Goal: Transaction & Acquisition: Download file/media

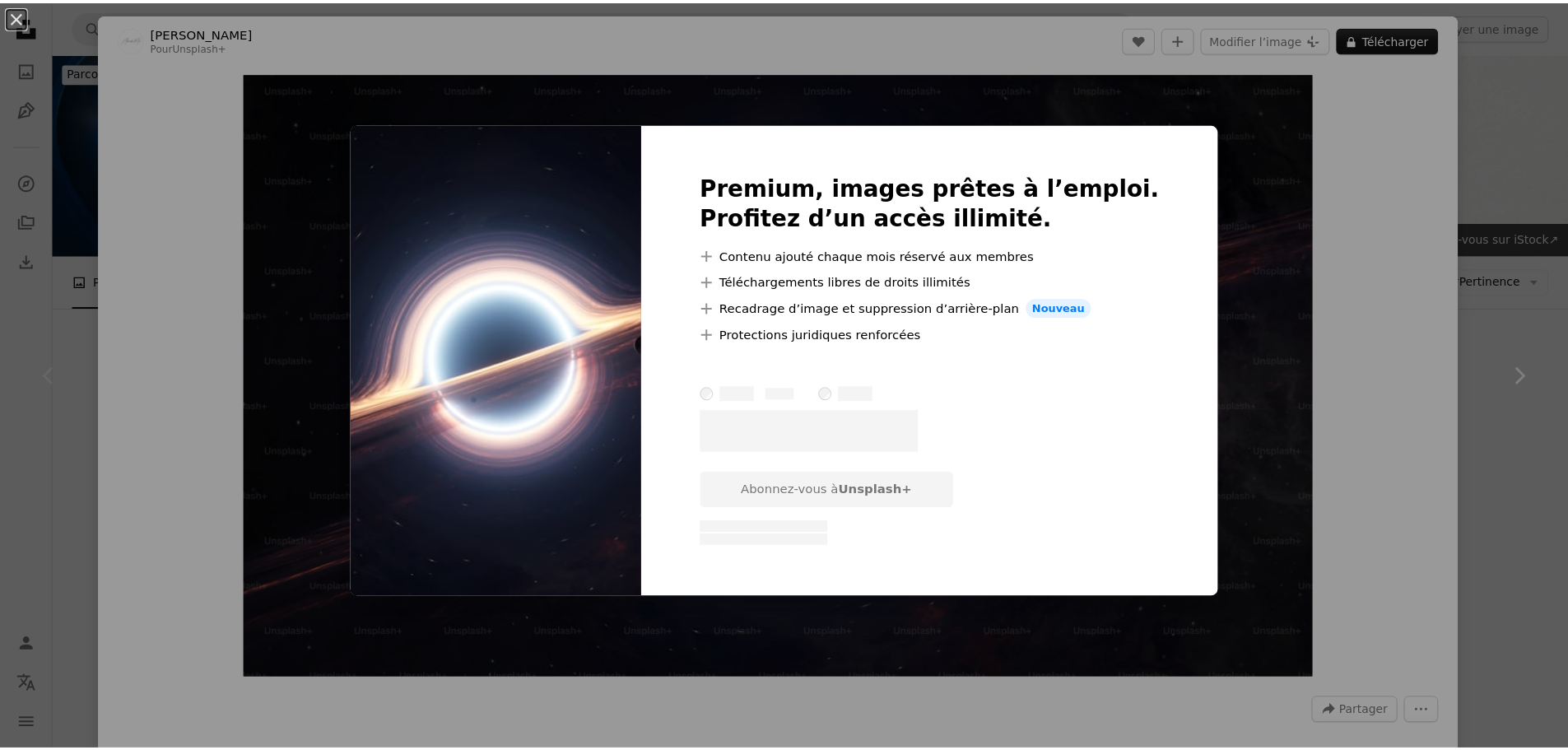
scroll to position [274, 0]
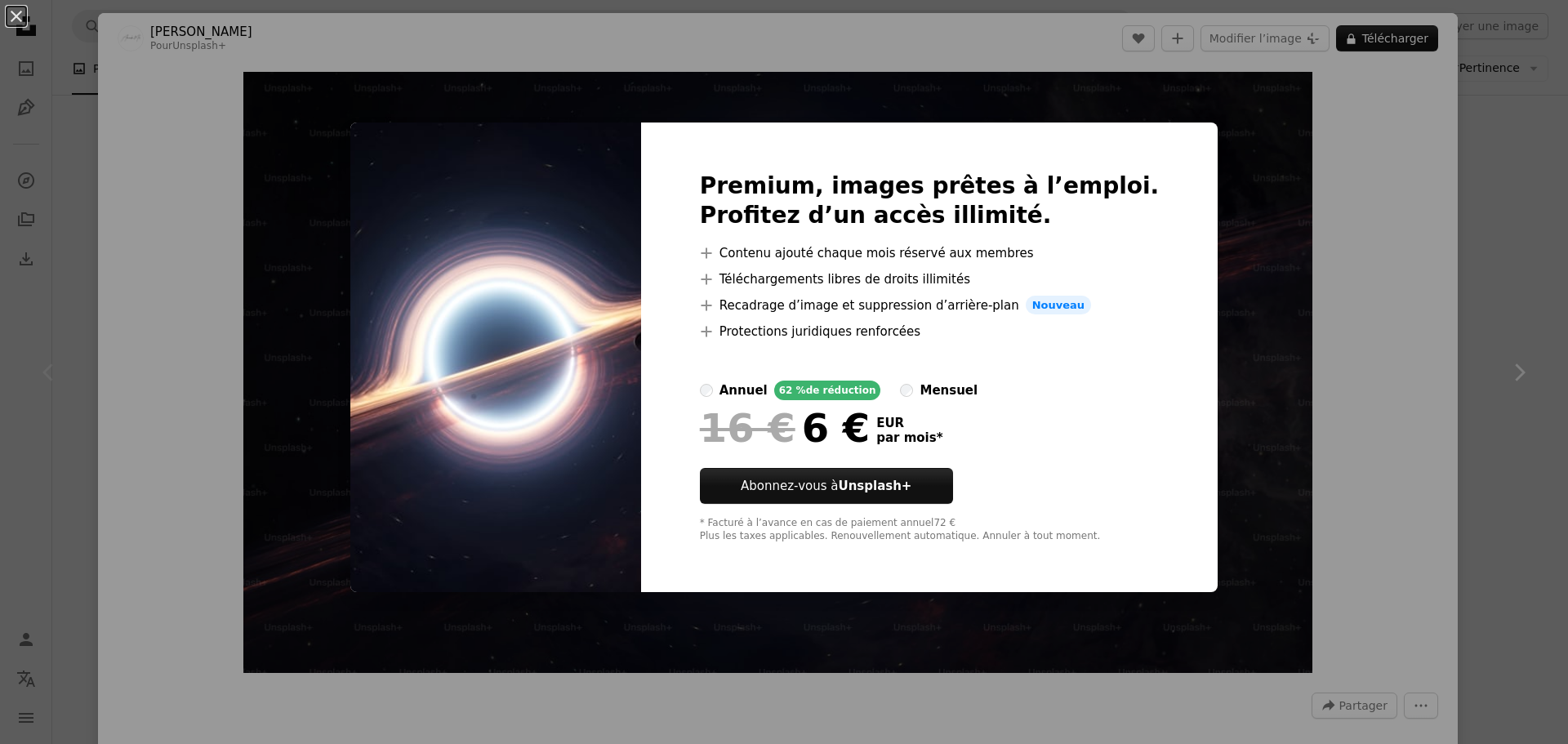
click at [1229, 198] on div "An X shape Premium, images prêtes à l’emploi. Profitez d’un accès illimité. A p…" at bounding box center [784, 372] width 1568 height 744
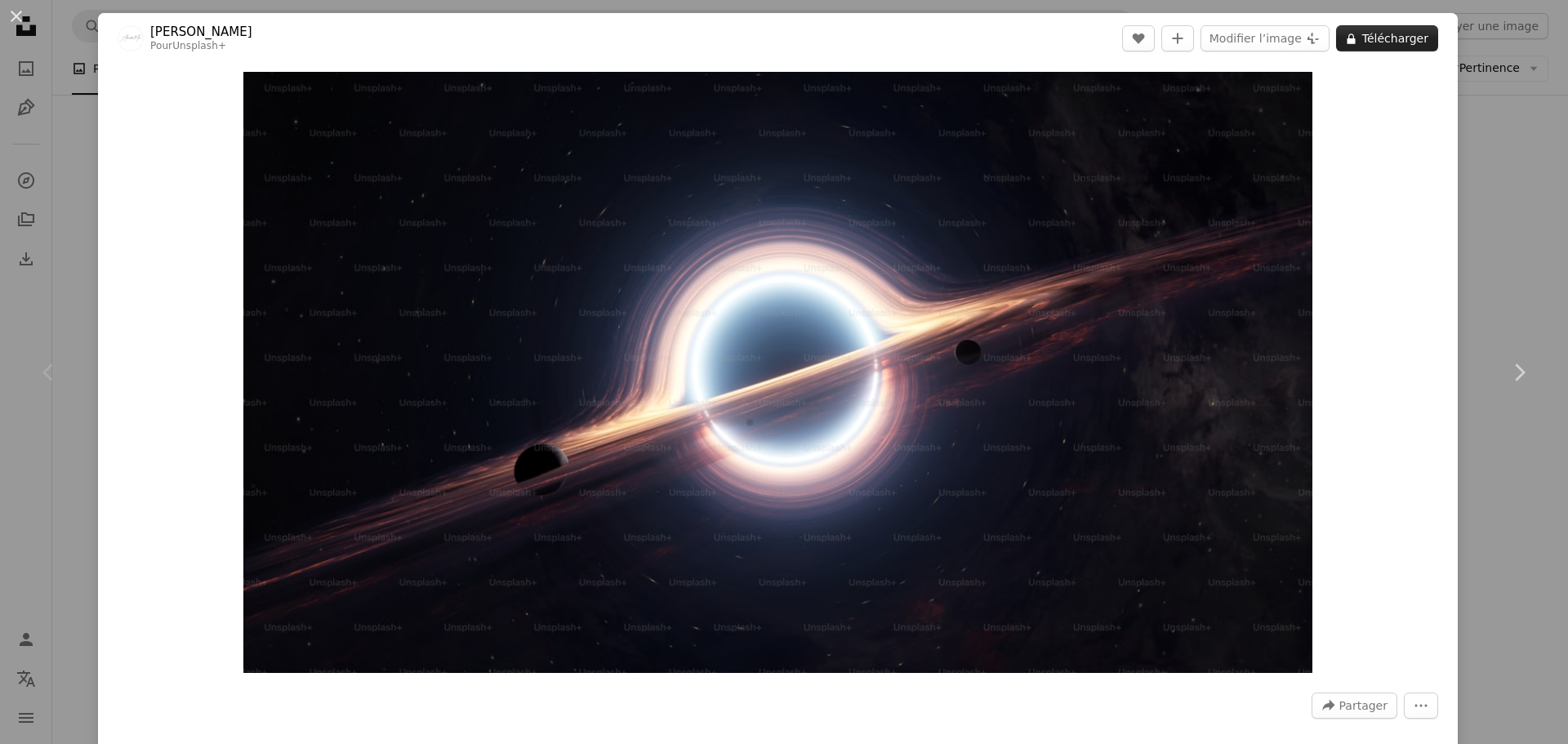
click at [1360, 41] on button "A lock Télécharger" at bounding box center [1387, 38] width 102 height 26
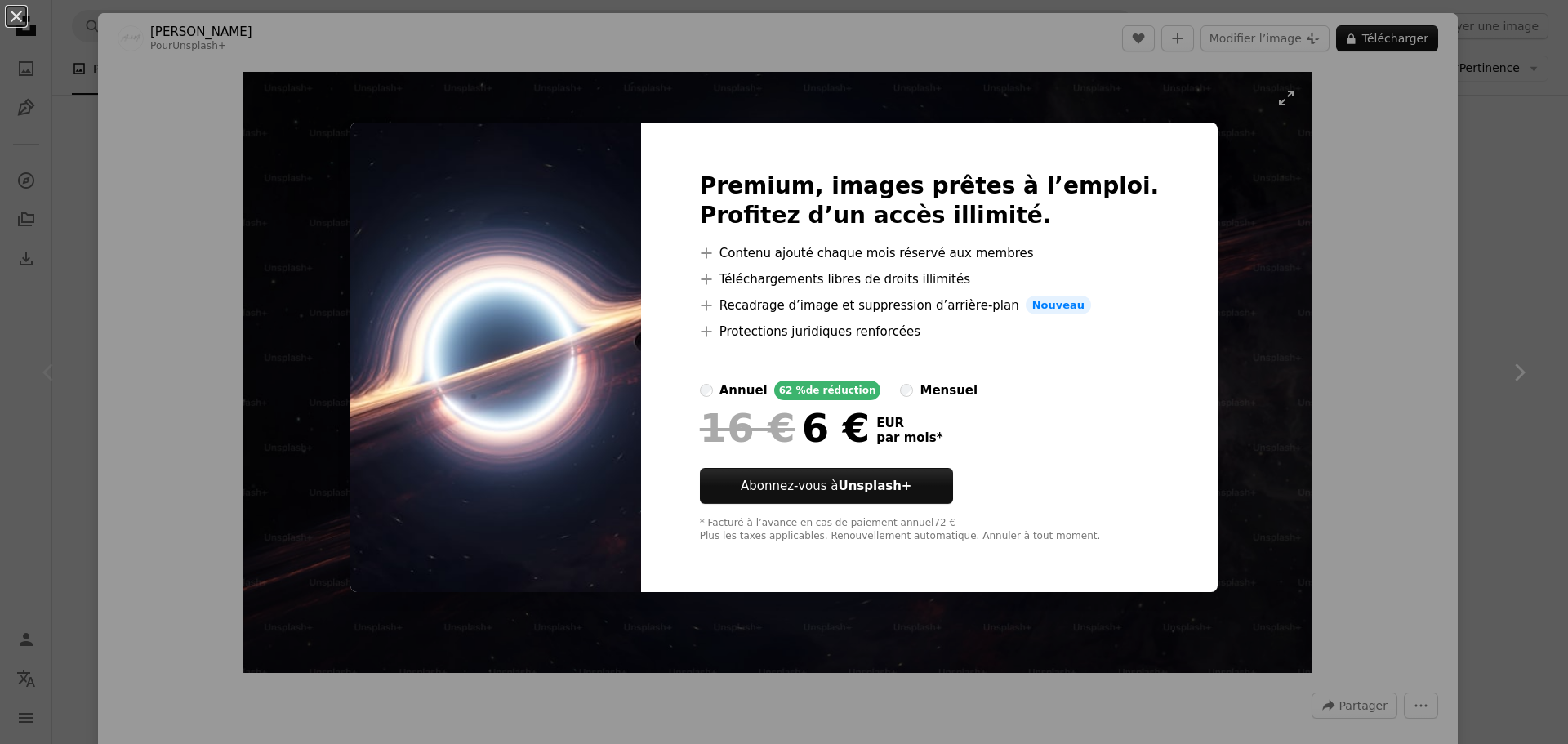
drag, startPoint x: 1289, startPoint y: 121, endPoint x: 1299, endPoint y: 121, distance: 10.0
click at [1292, 121] on div "An X shape Premium, images prêtes à l’emploi. Profitez d’un accès illimité. A p…" at bounding box center [784, 372] width 1568 height 744
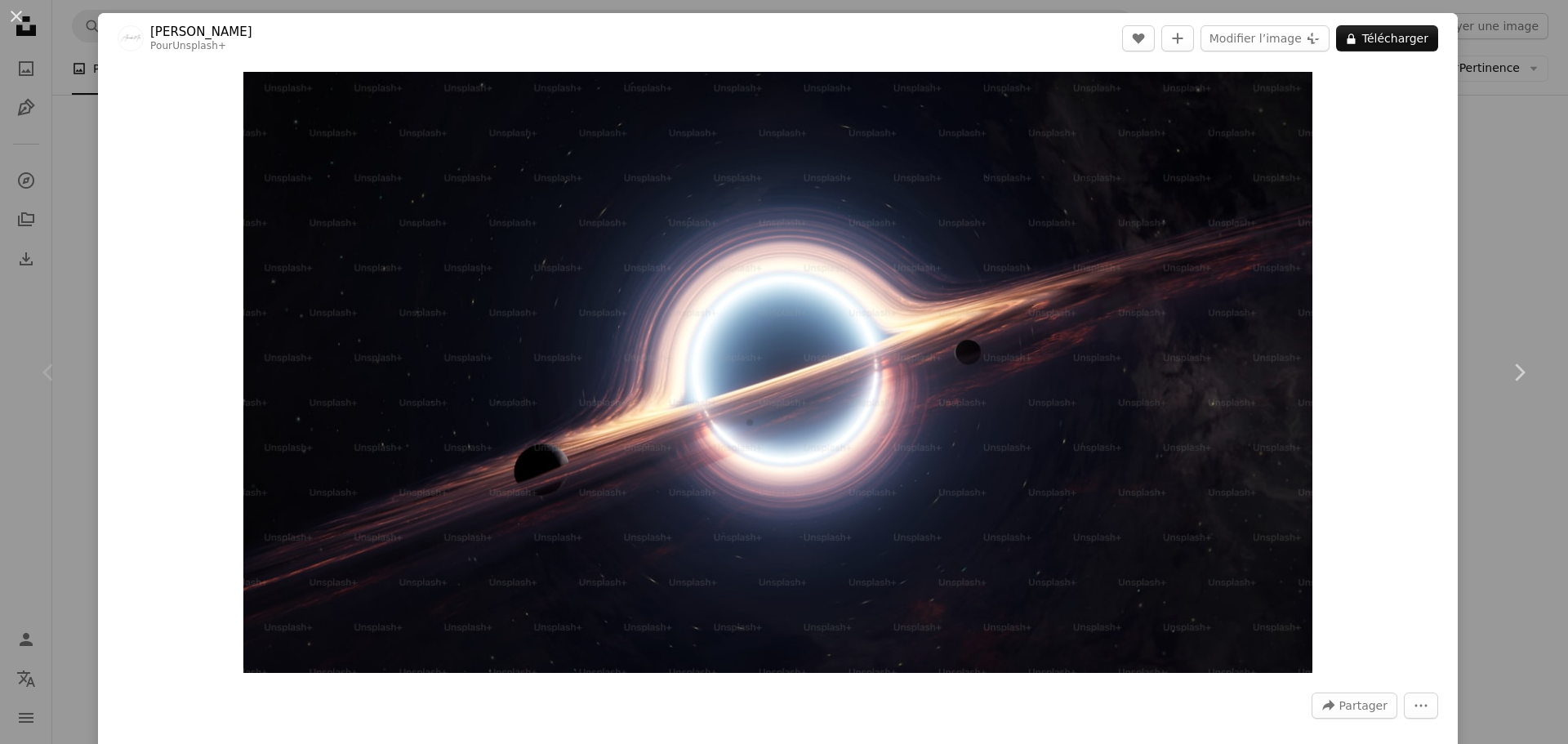
click at [1462, 107] on div "An X shape Chevron left Chevron right [PERSON_NAME] Mils Pour Unsplash+ A heart…" at bounding box center [784, 372] width 1568 height 744
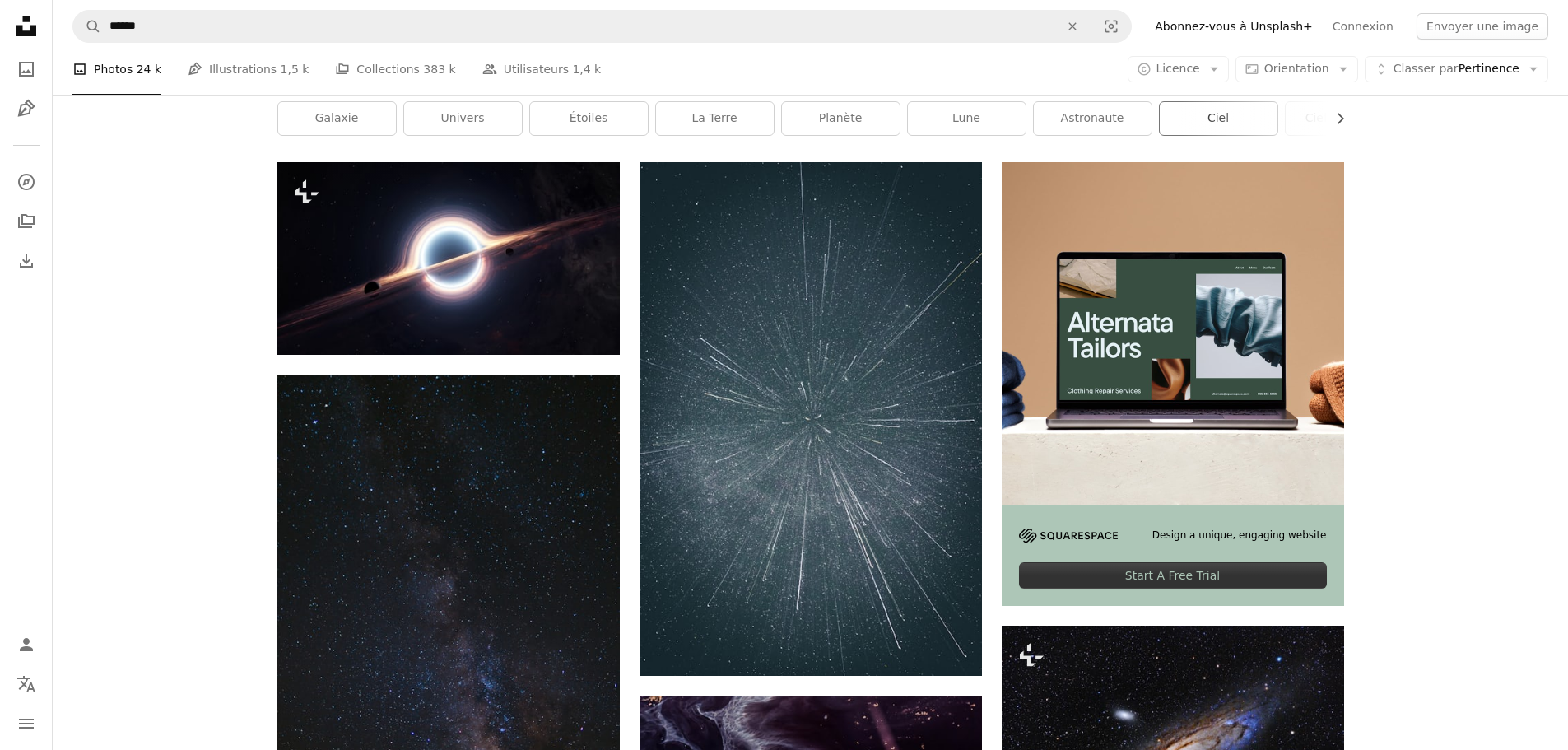
click at [1234, 116] on link "ciel" at bounding box center [1218, 118] width 118 height 33
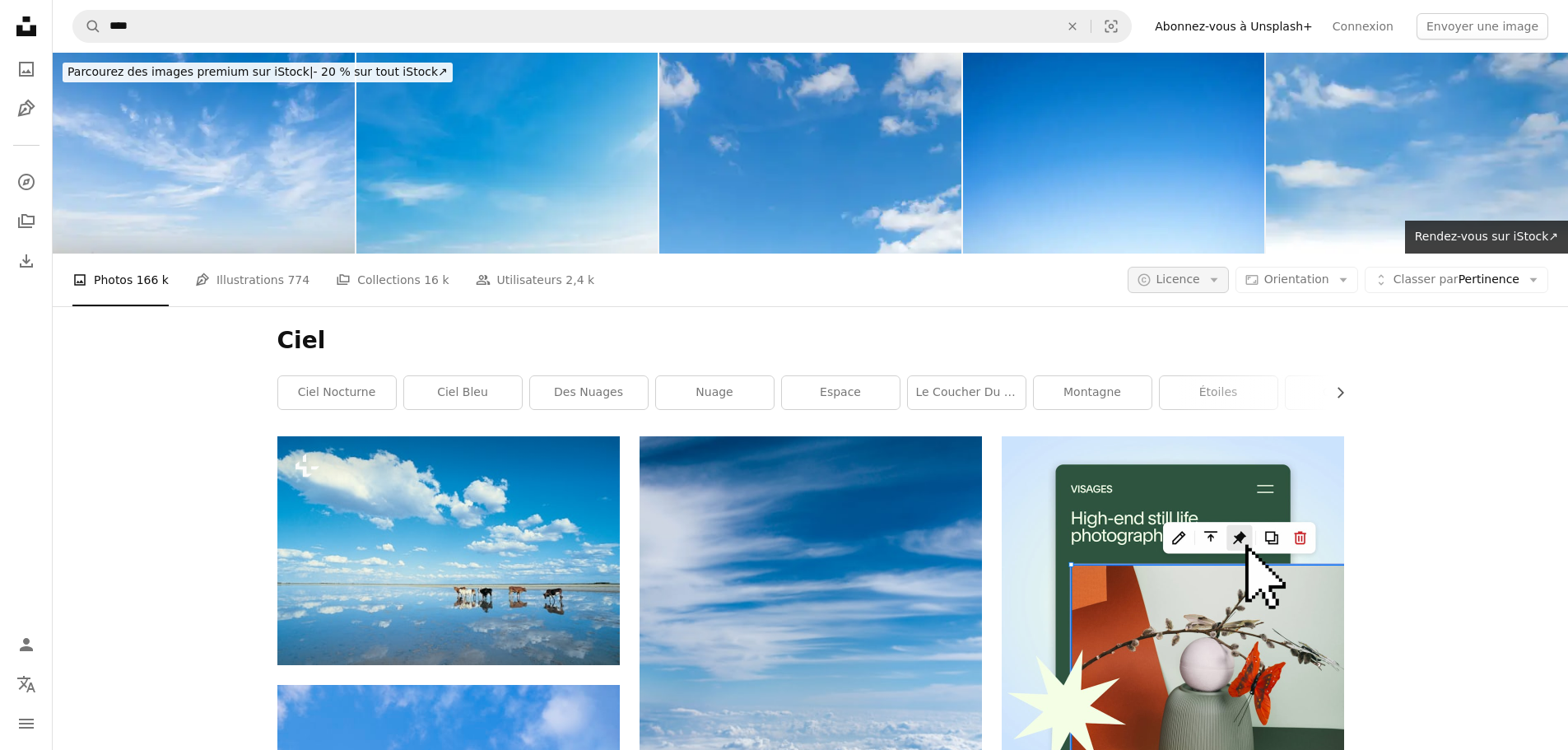
click at [1221, 277] on icon "Arrow down" at bounding box center [1214, 280] width 15 height 15
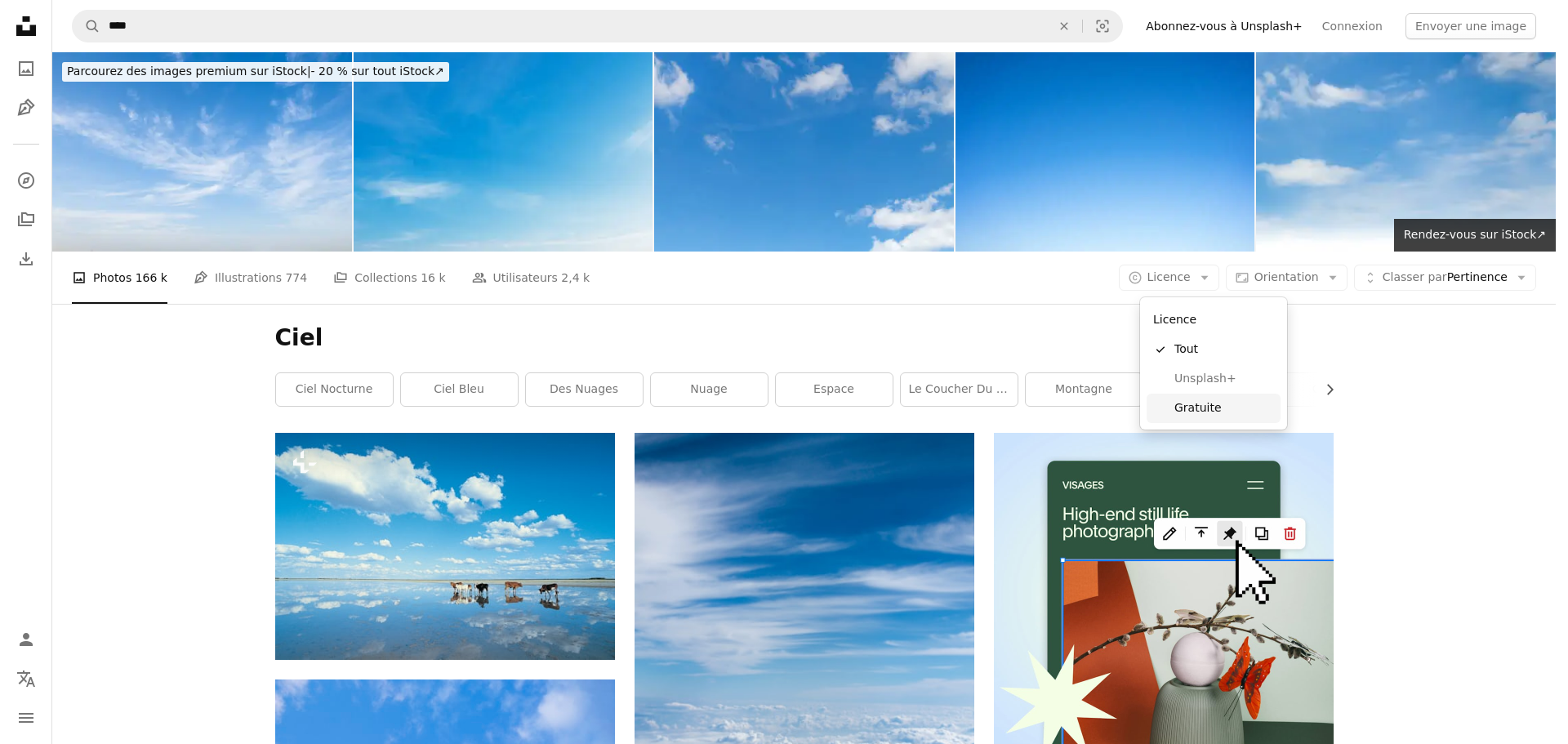
click at [1205, 408] on span "Gratuite" at bounding box center [1224, 409] width 99 height 16
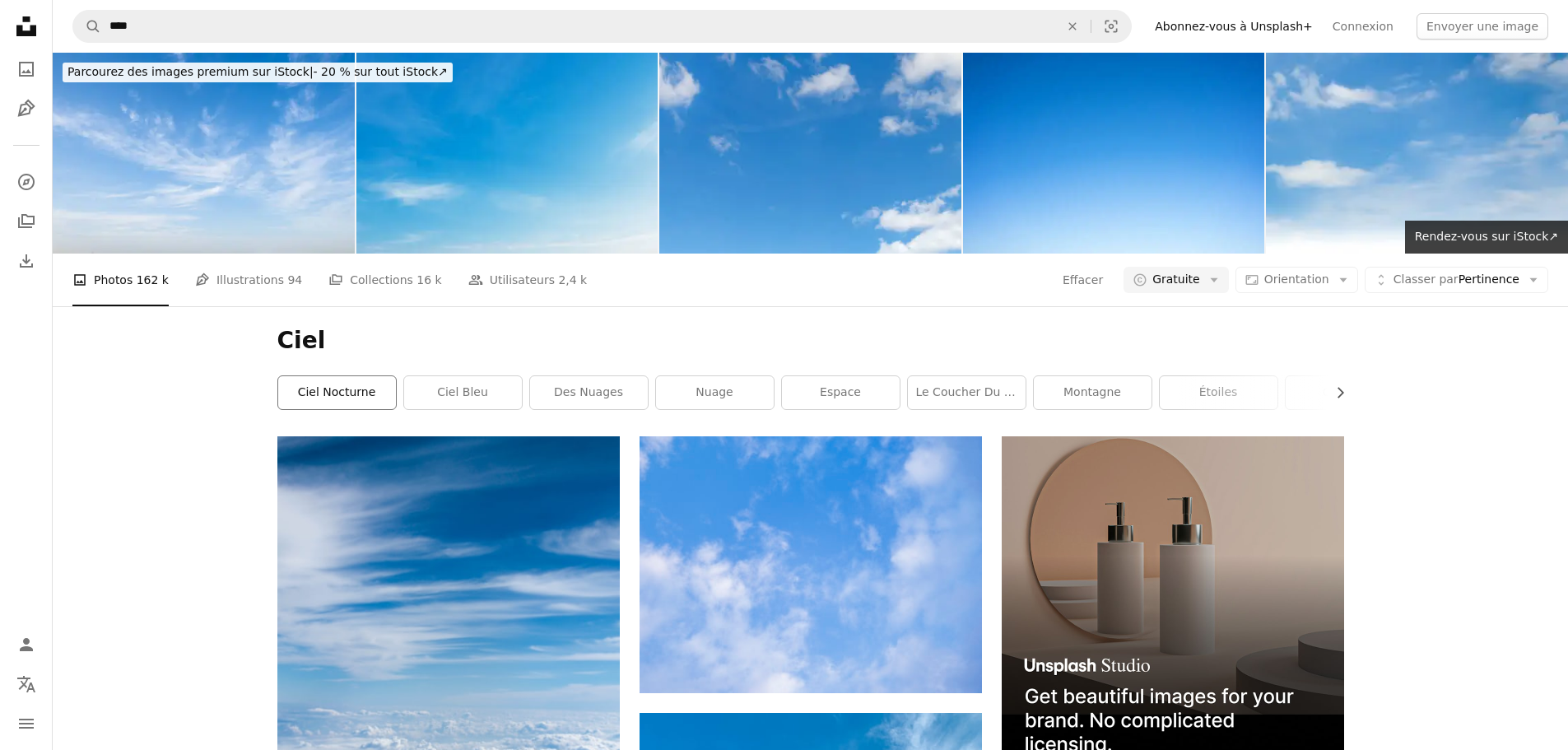
click at [323, 378] on link "ciel nocturne" at bounding box center [336, 393] width 118 height 33
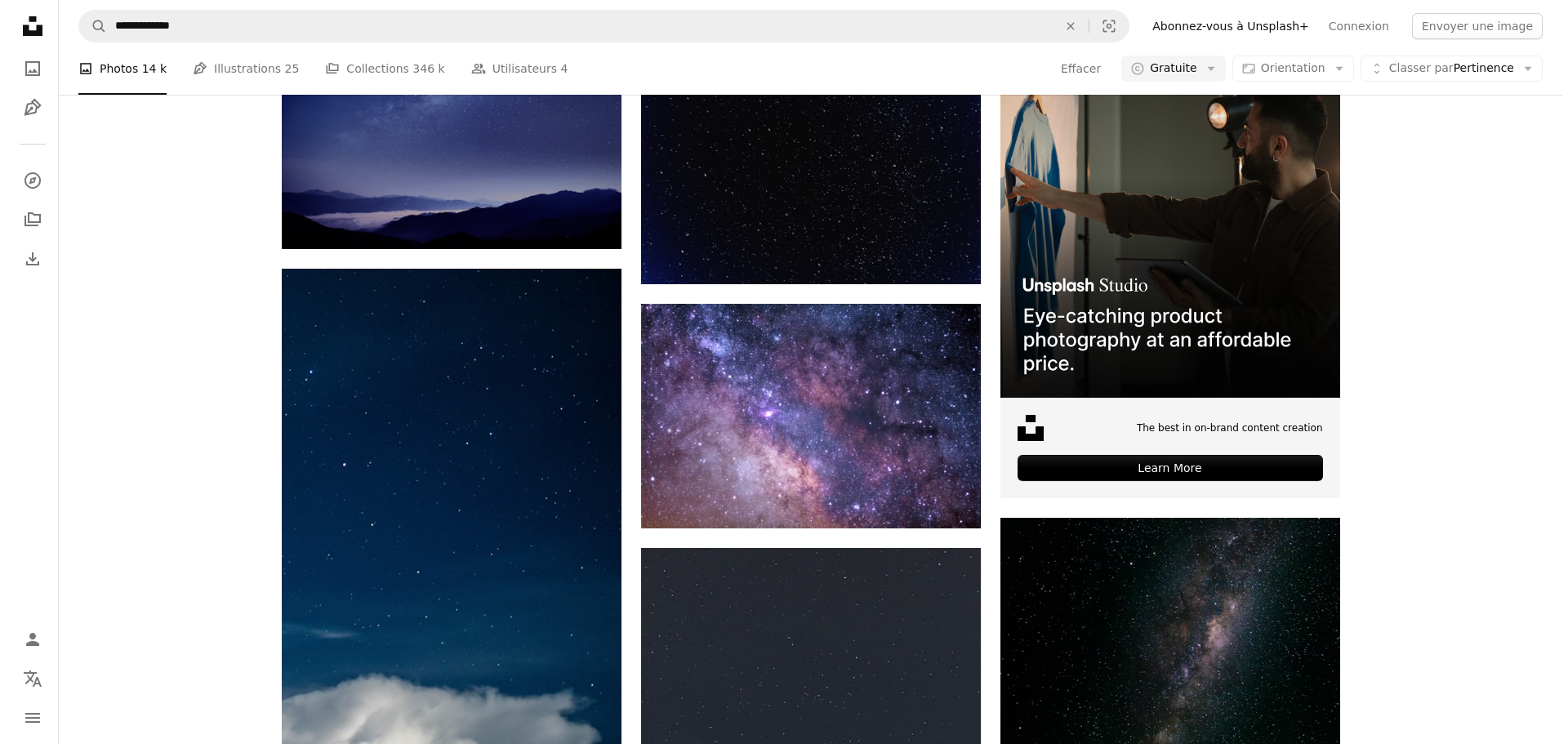
scroll to position [409, 0]
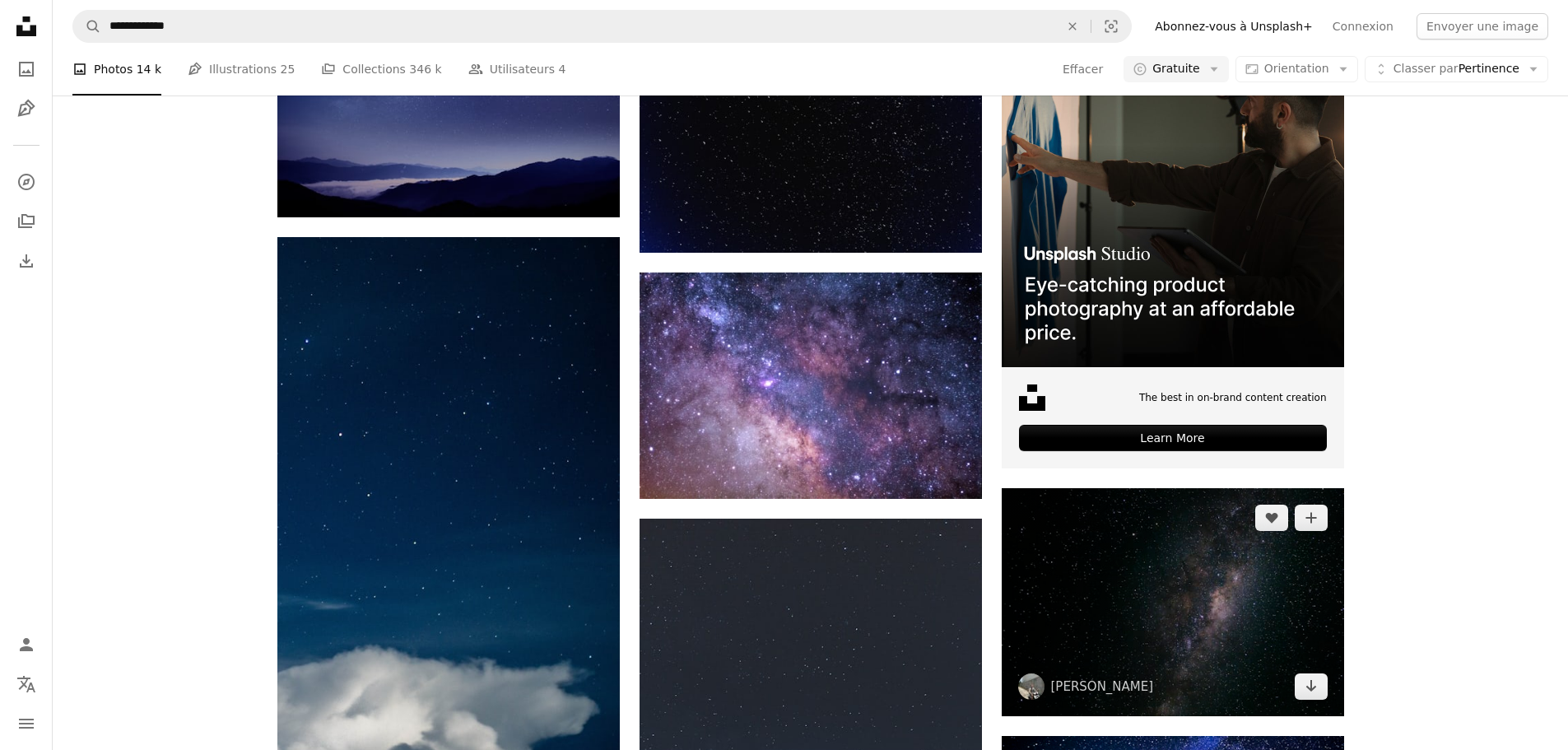
click at [1094, 586] on img at bounding box center [1173, 602] width 343 height 228
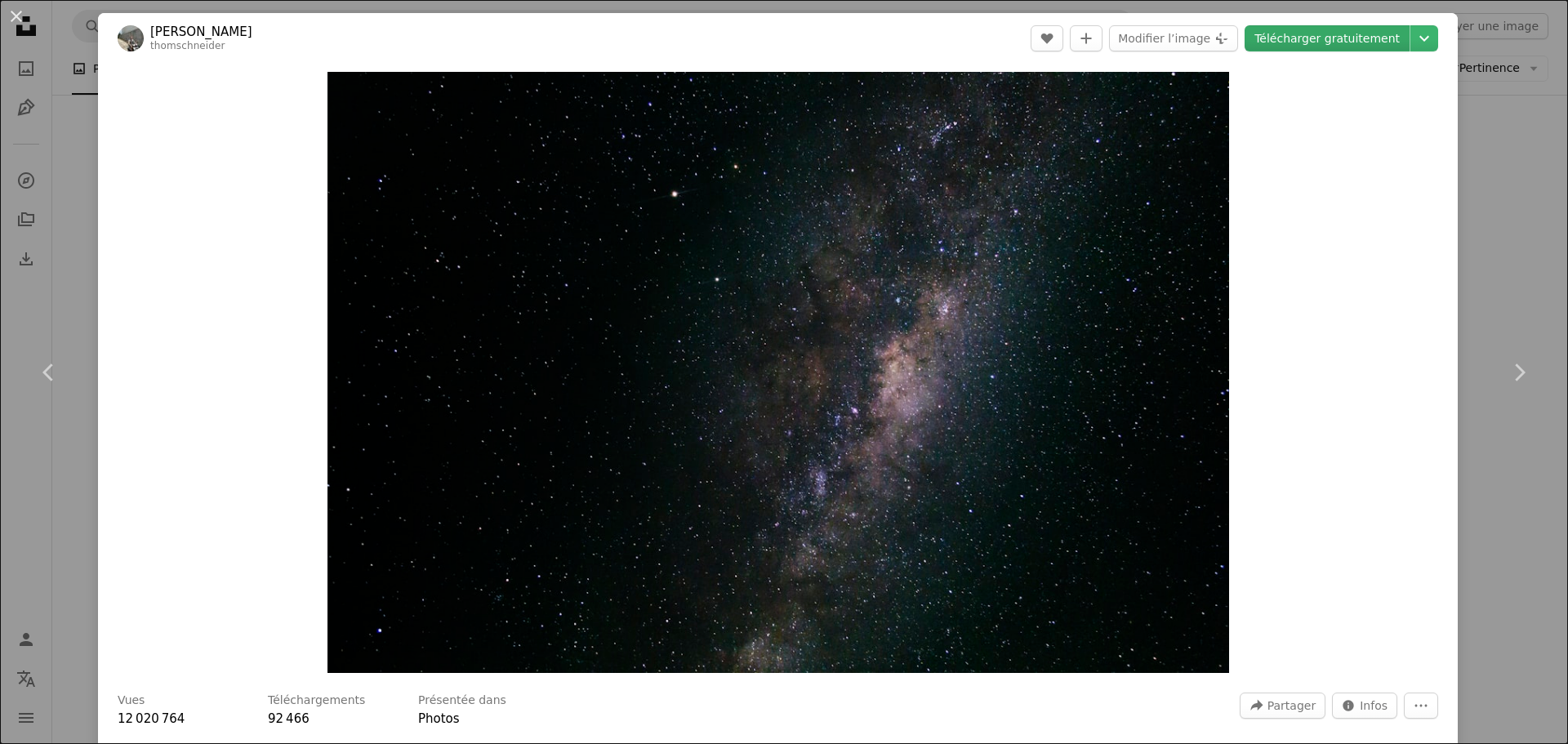
click at [1285, 38] on link "Télécharger gratuitement" at bounding box center [1327, 38] width 165 height 26
